Goal: Navigation & Orientation: Find specific page/section

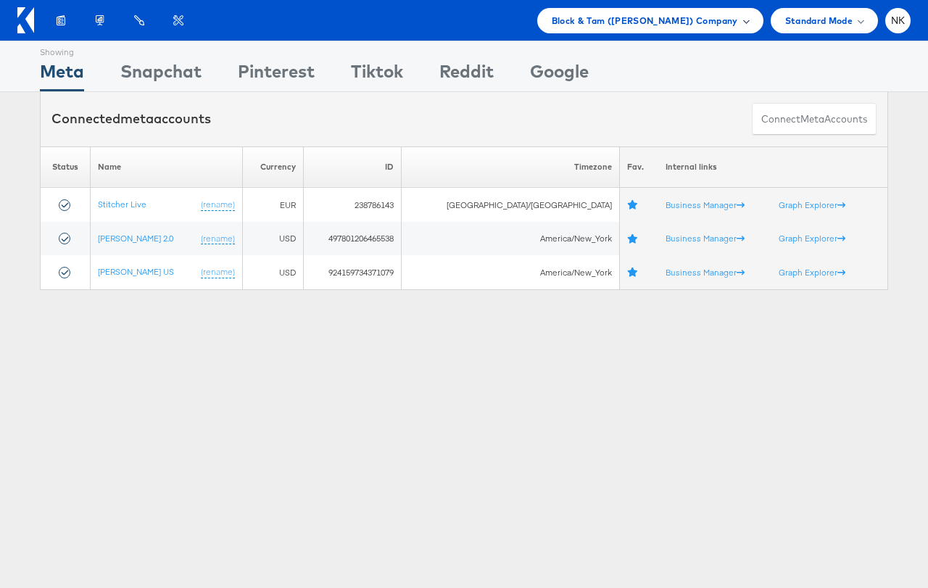
click at [655, 27] on span "Block & Tam ([PERSON_NAME]) Company" at bounding box center [645, 20] width 186 height 15
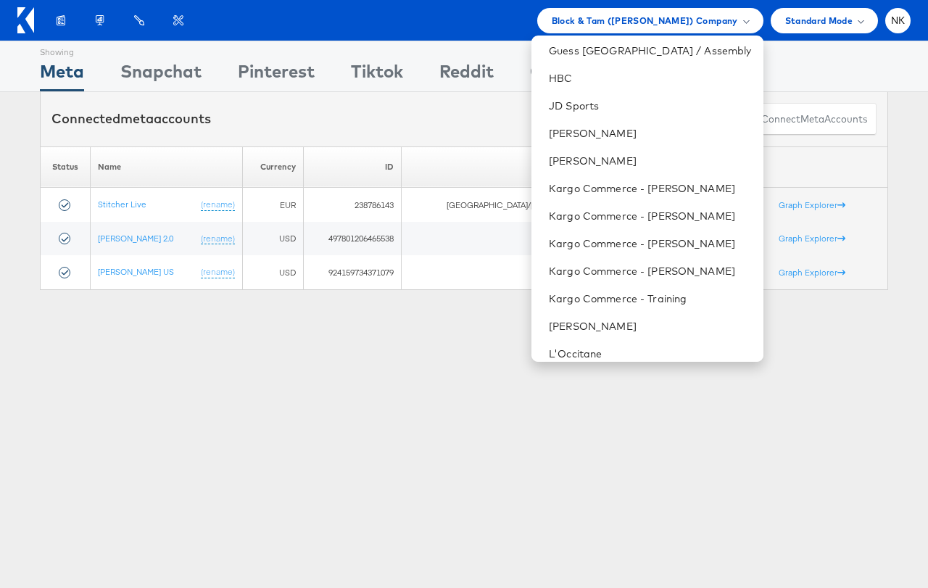
scroll to position [599, 0]
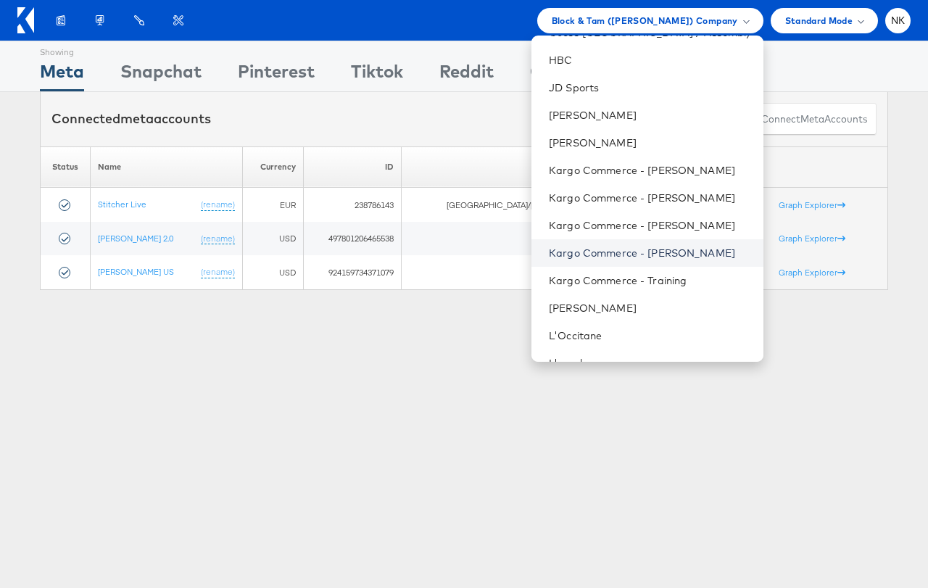
click at [634, 253] on link "Kargo Commerce - [PERSON_NAME]" at bounding box center [650, 253] width 202 height 14
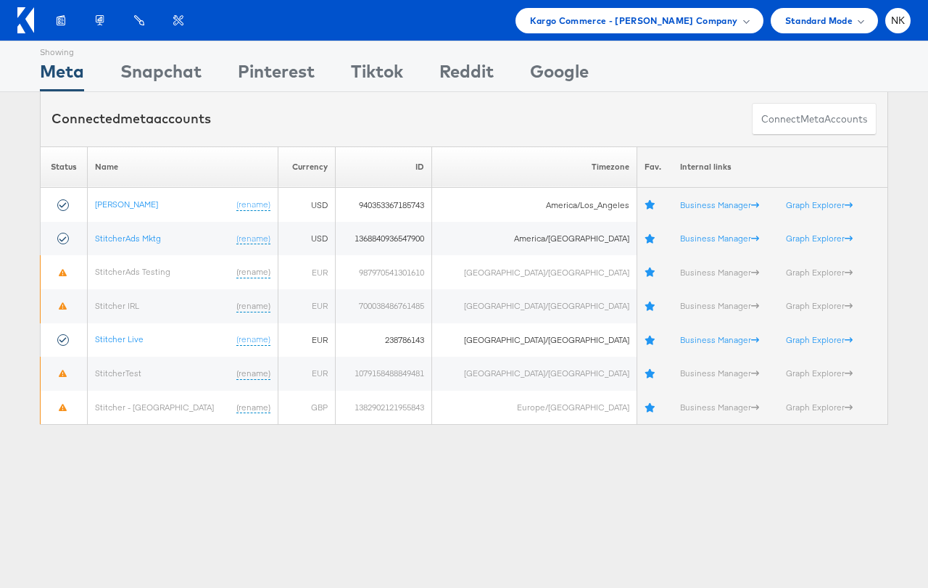
click at [17, 20] on icon at bounding box center [25, 20] width 17 height 26
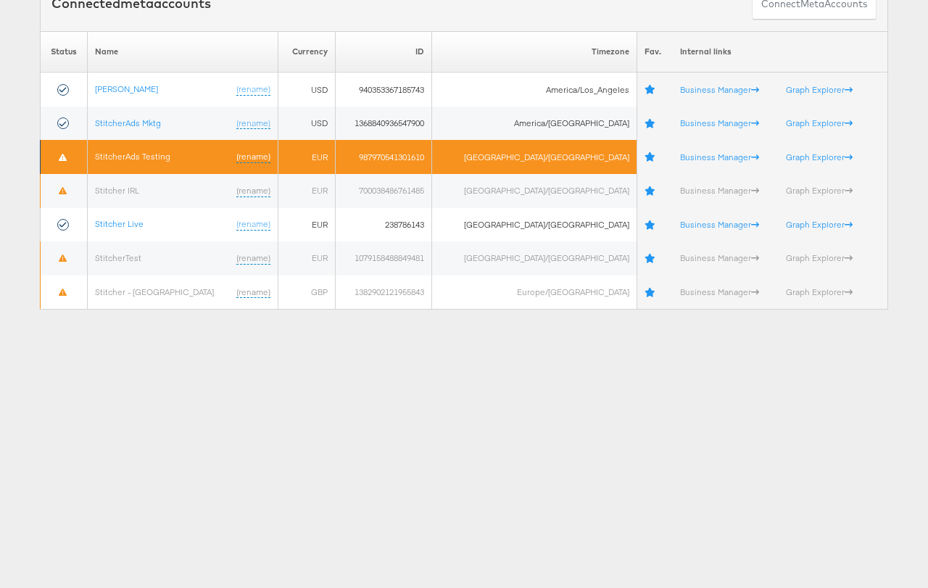
scroll to position [178, 0]
